Goal: Navigation & Orientation: Find specific page/section

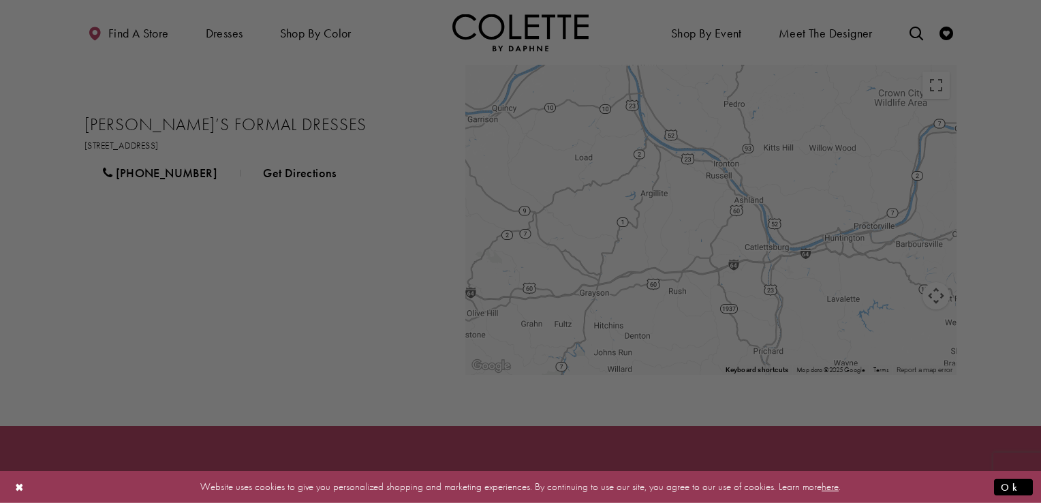
click at [272, 231] on div at bounding box center [525, 253] width 1051 height 507
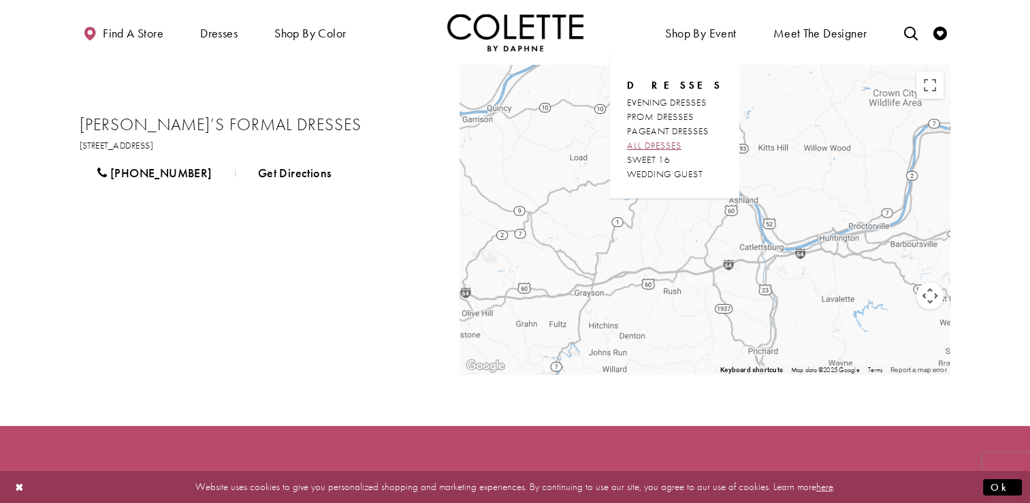
click at [670, 144] on span "ALL DRESSES" at bounding box center [654, 145] width 54 height 12
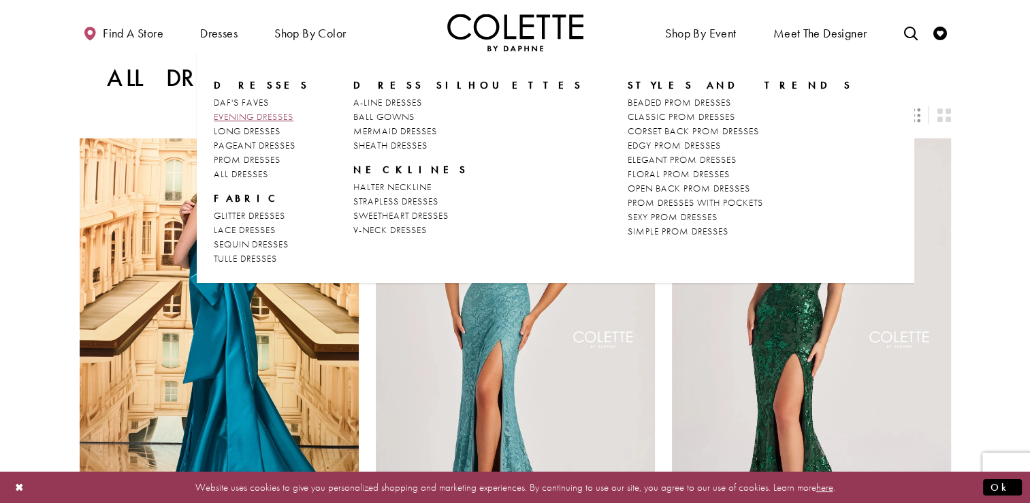
click at [234, 121] on span "EVENING DRESSES" at bounding box center [254, 116] width 80 height 12
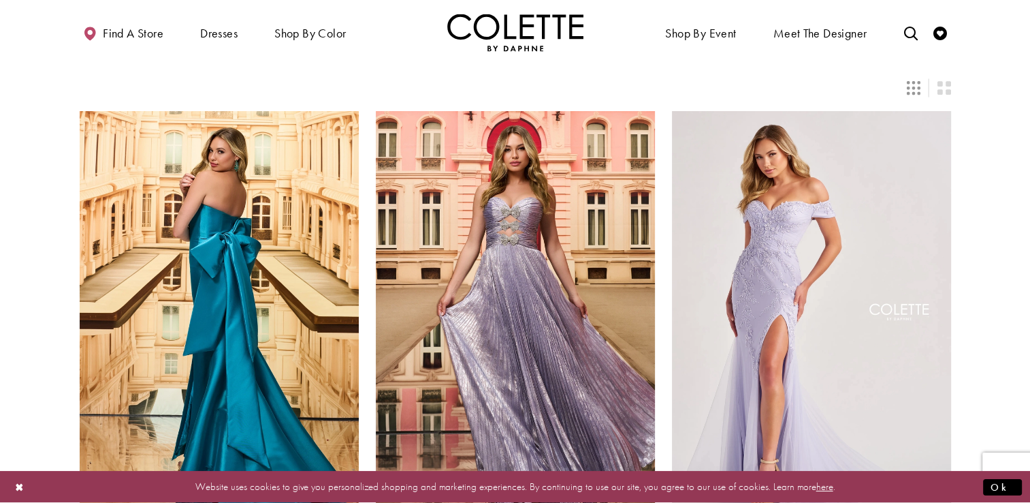
scroll to position [27, 0]
